Goal: Information Seeking & Learning: Learn about a topic

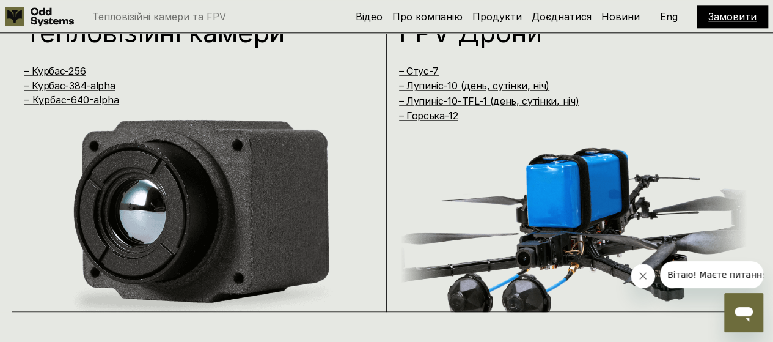
scroll to position [727, 0]
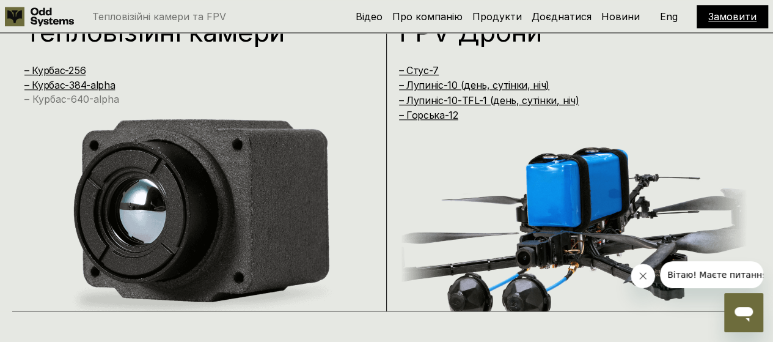
click at [86, 98] on link "– Курбас-640-alpha" at bounding box center [71, 99] width 95 height 12
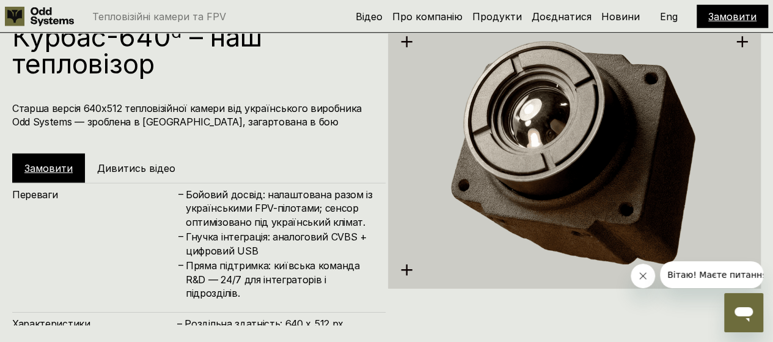
scroll to position [1739, 0]
click at [117, 167] on h5 "Дивитись відео" at bounding box center [136, 167] width 78 height 13
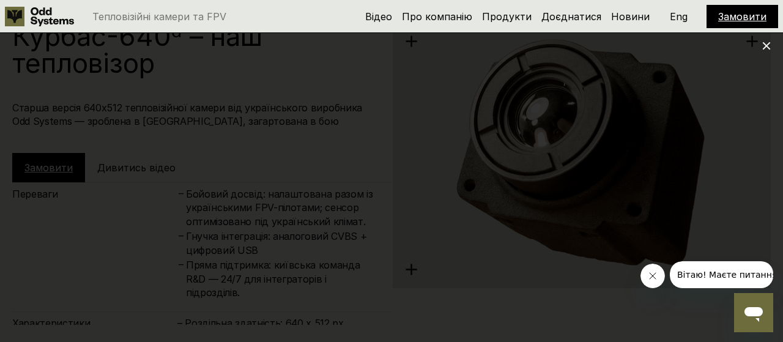
click at [764, 42] on icon at bounding box center [766, 46] width 9 height 9
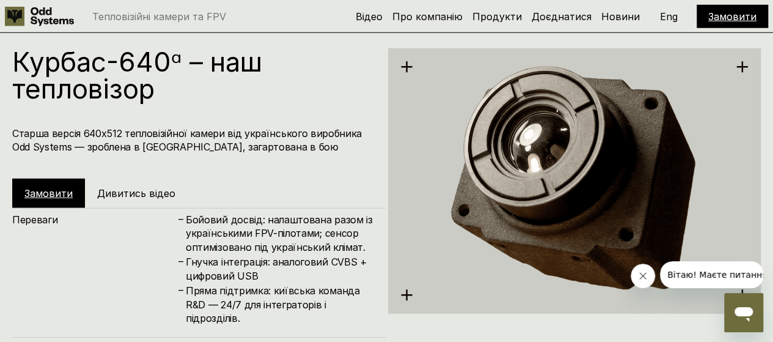
scroll to position [1693, 0]
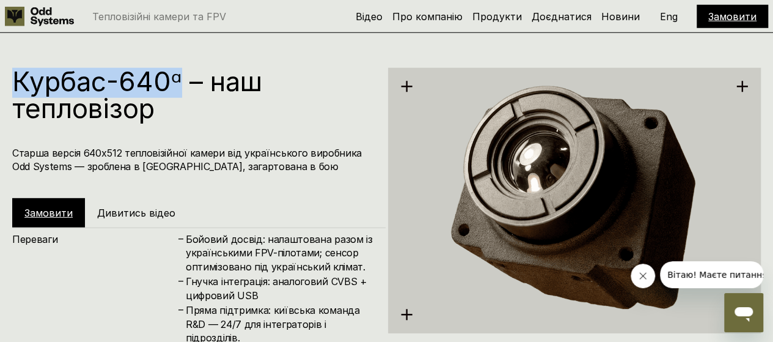
drag, startPoint x: 15, startPoint y: 79, endPoint x: 182, endPoint y: 75, distance: 167.0
click at [182, 75] on h1 "Курбас-640ᵅ – наш тепловізор" at bounding box center [192, 95] width 361 height 54
copy h1 "Курбас-640ᵅ"
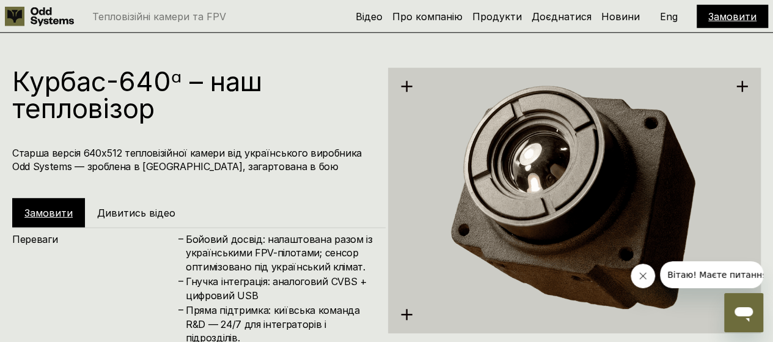
click at [109, 208] on h5 "Дивитись відео" at bounding box center [136, 212] width 78 height 13
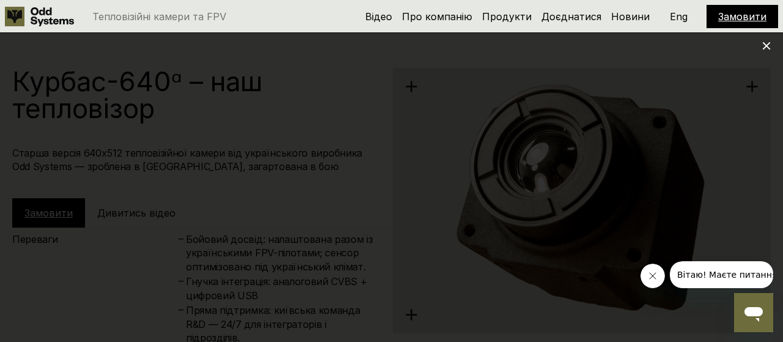
click at [764, 149] on div at bounding box center [391, 171] width 783 height 342
